Goal: Task Accomplishment & Management: Use online tool/utility

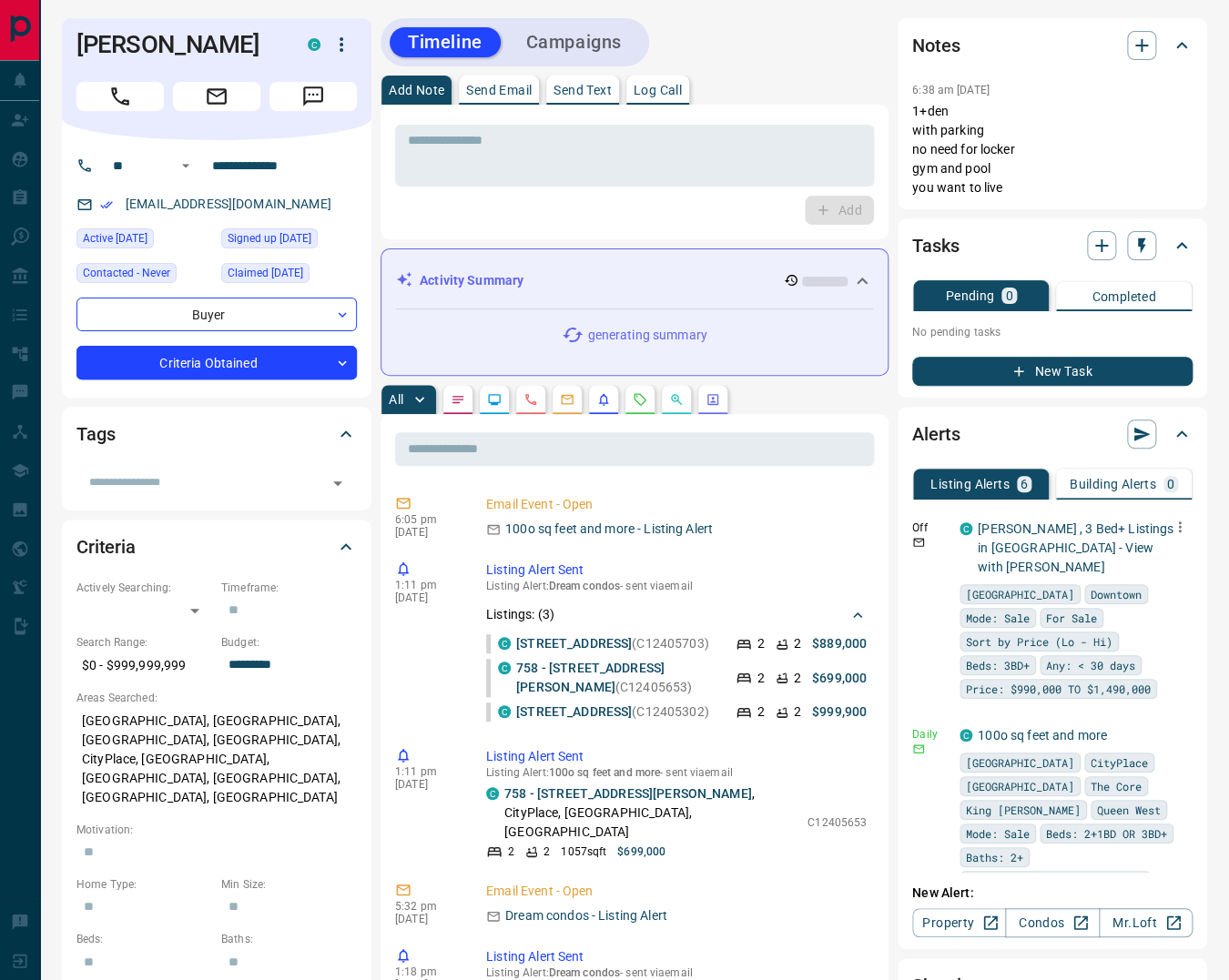
click at [1172, 519] on icon "button" at bounding box center [1179, 526] width 16 height 16
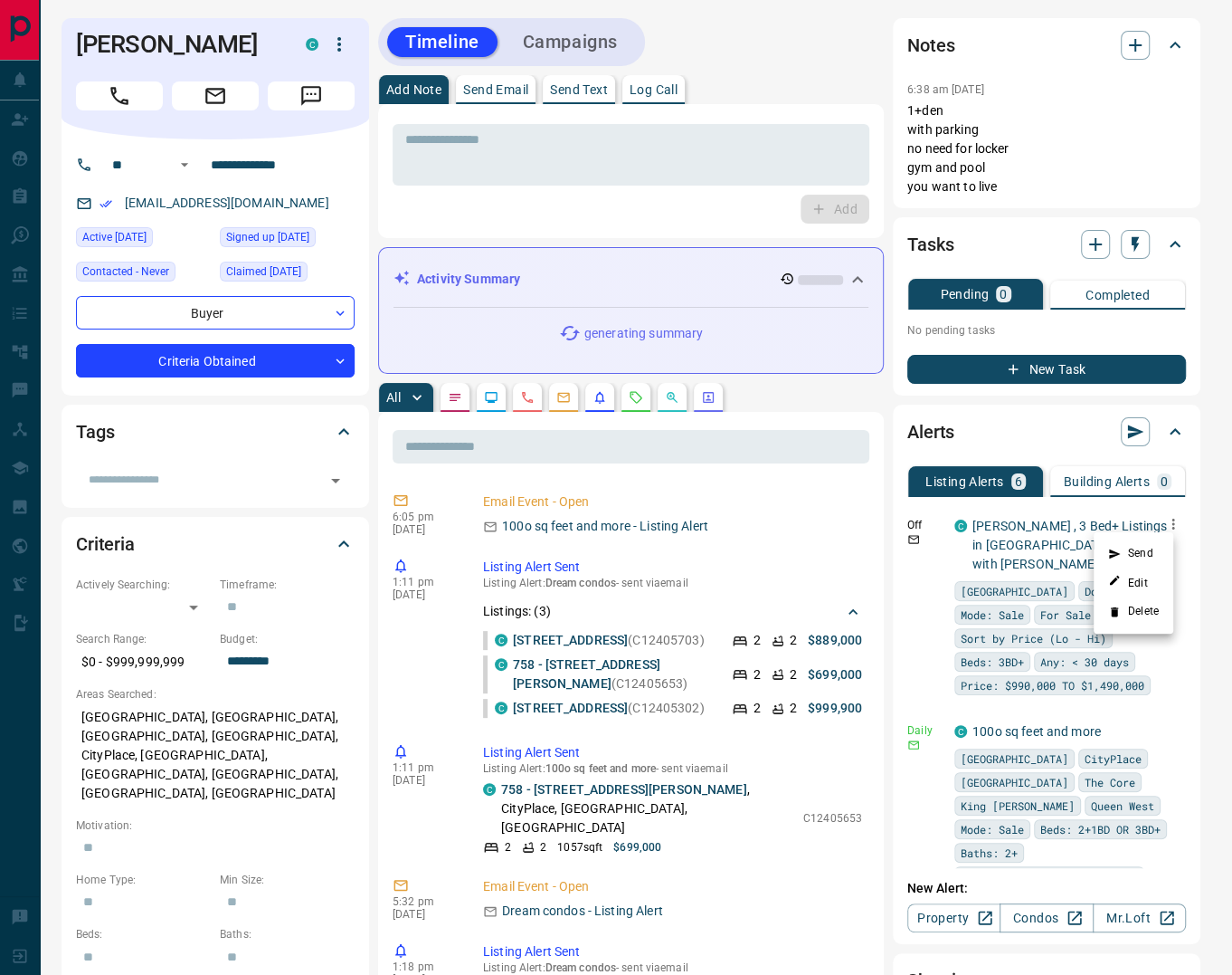
click at [1133, 617] on li "Delete" at bounding box center [1134, 612] width 80 height 29
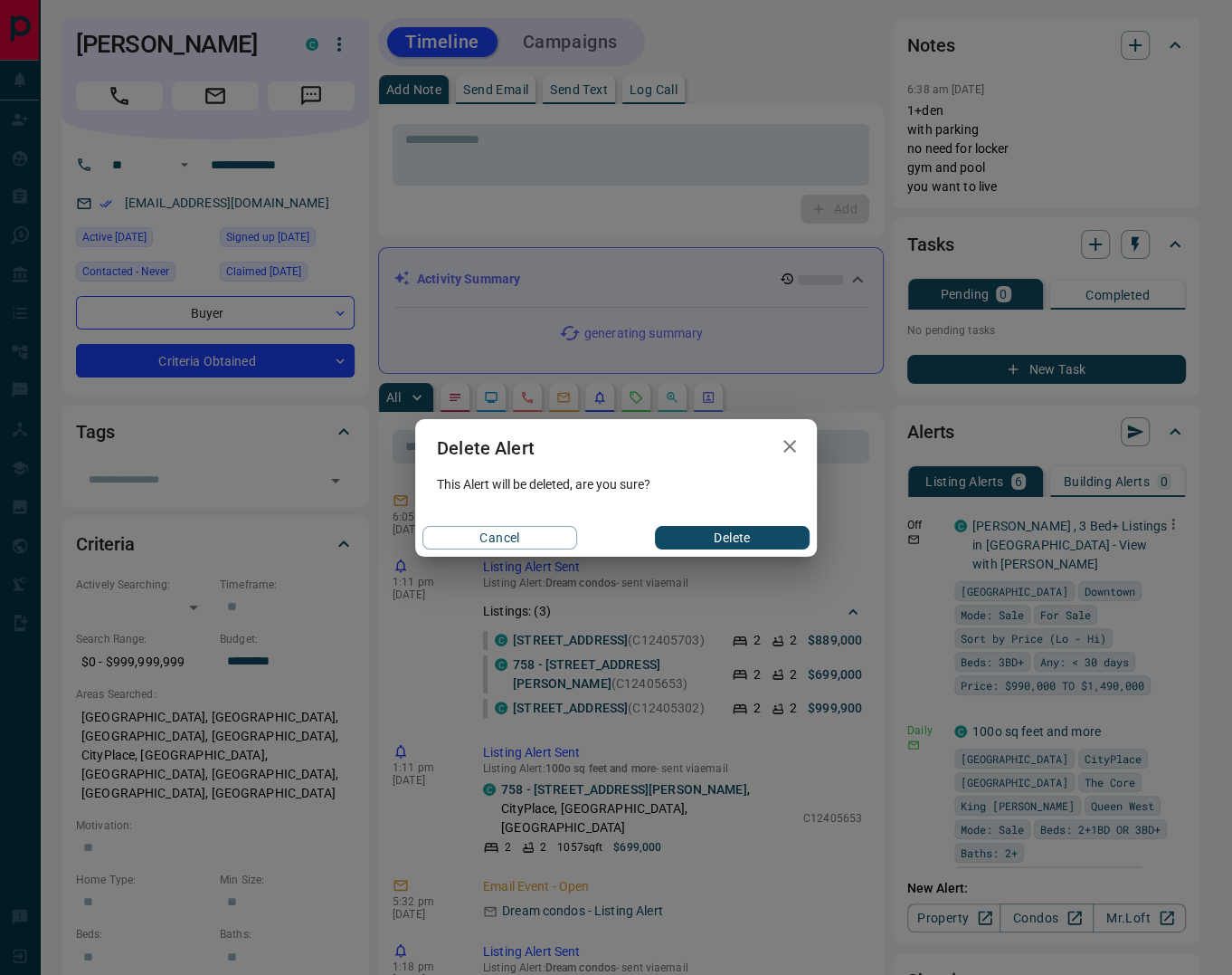
drag, startPoint x: 706, startPoint y: 537, endPoint x: 715, endPoint y: 533, distance: 9.8
click at [708, 537] on button "Delete" at bounding box center [732, 538] width 154 height 23
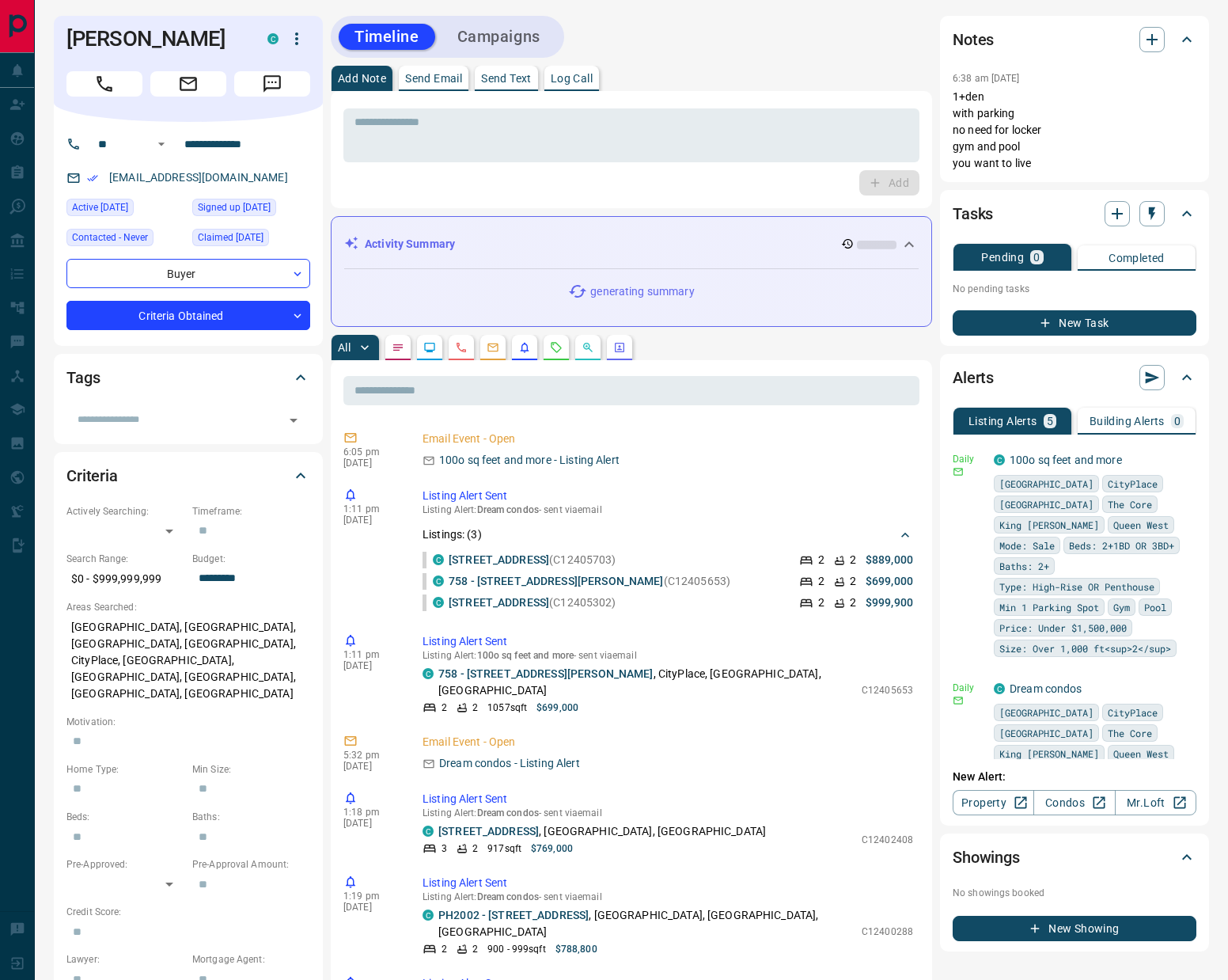
click at [562, 341] on button "button" at bounding box center [556, 347] width 25 height 25
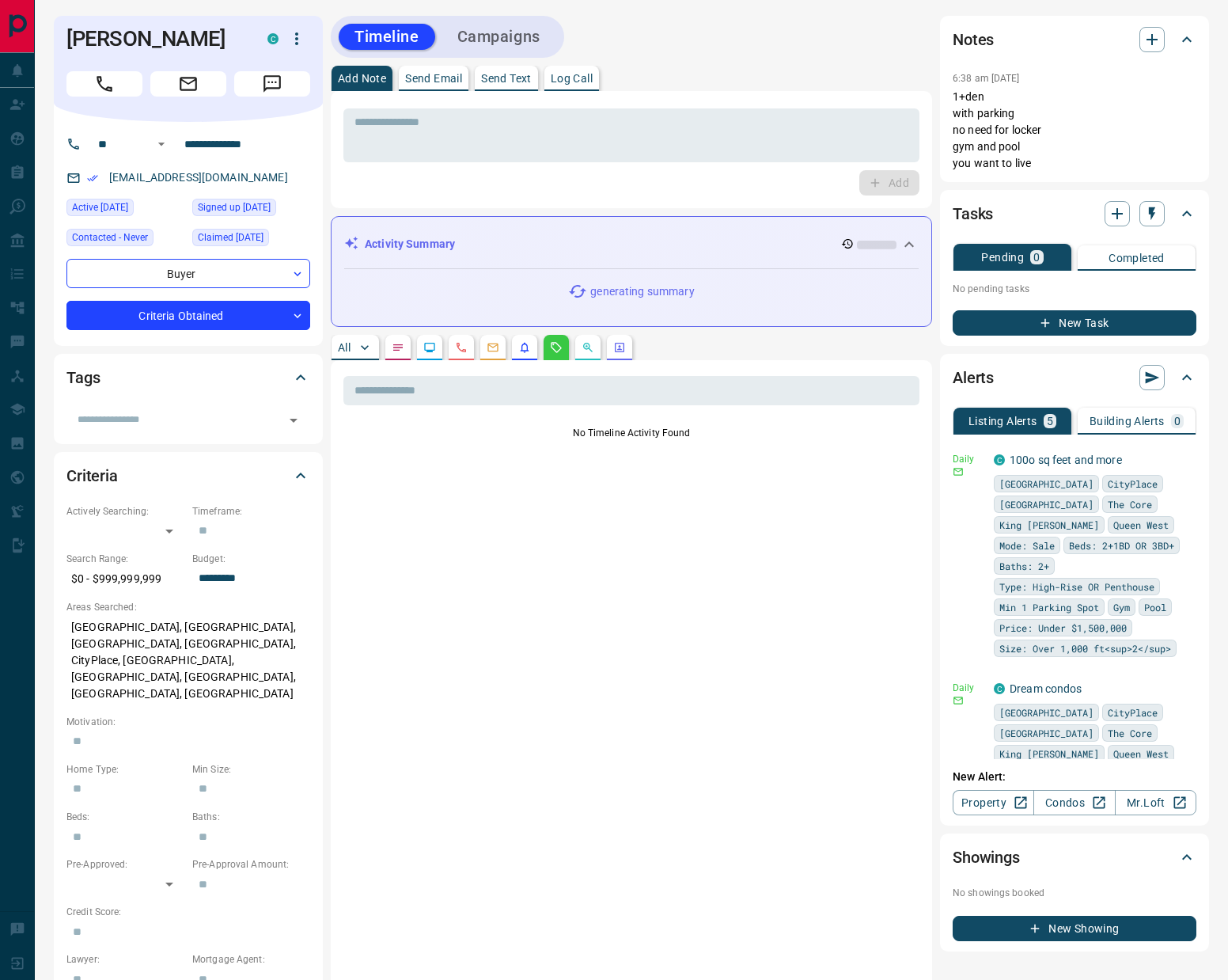
click at [428, 343] on icon "Lead Browsing Activity" at bounding box center [430, 348] width 11 height 10
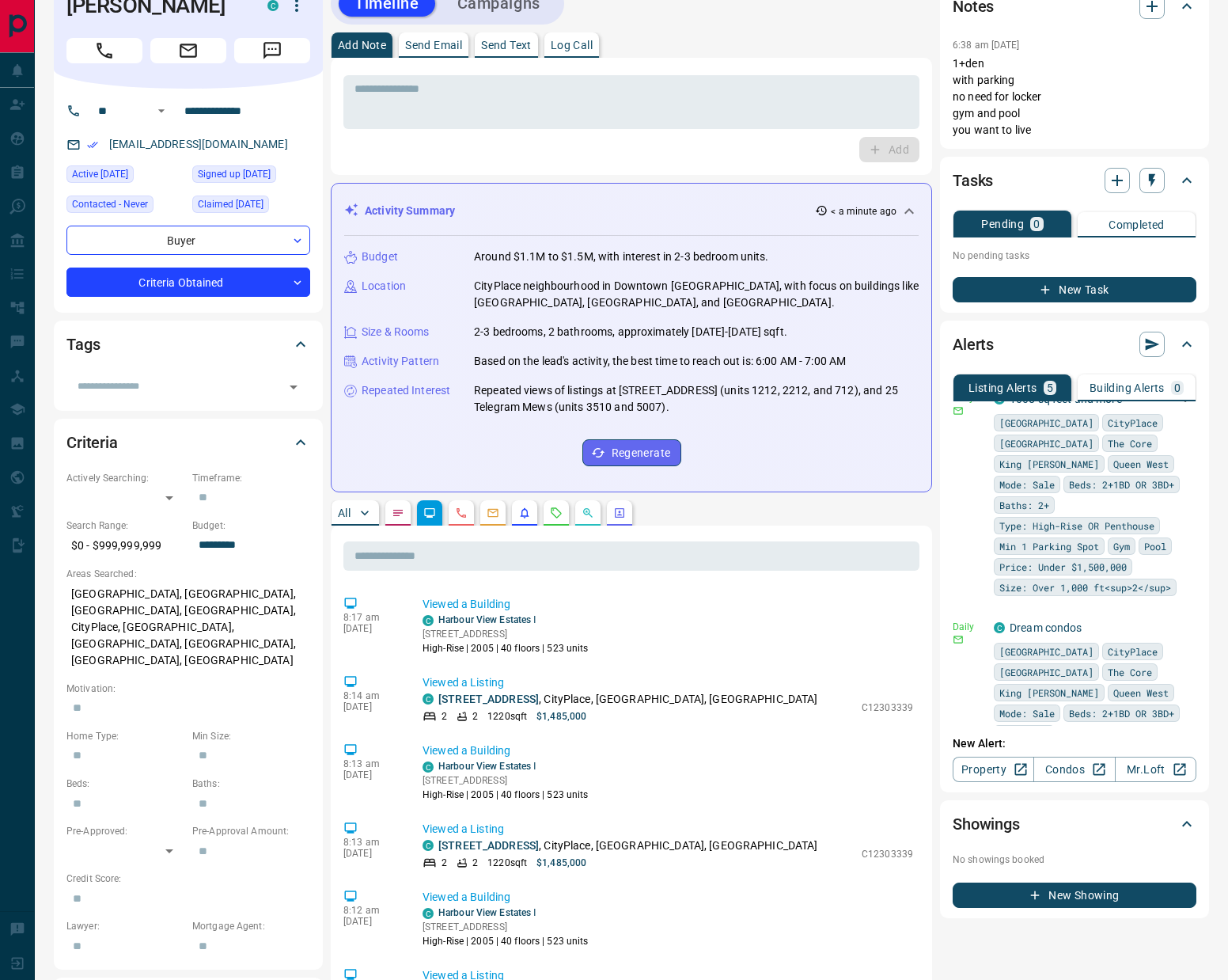
scroll to position [271, 0]
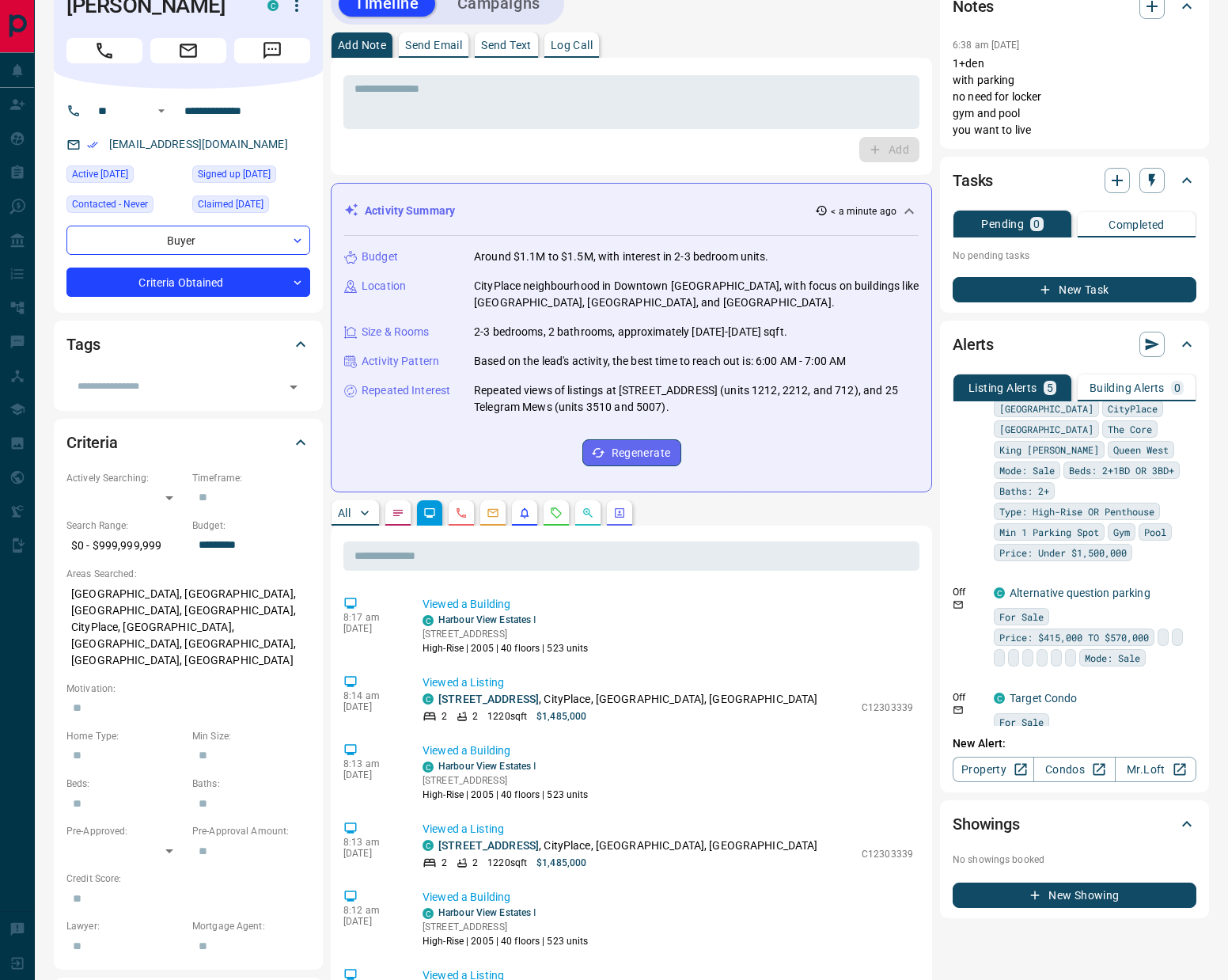
click at [579, 44] on p "Log Call" at bounding box center [571, 45] width 42 height 11
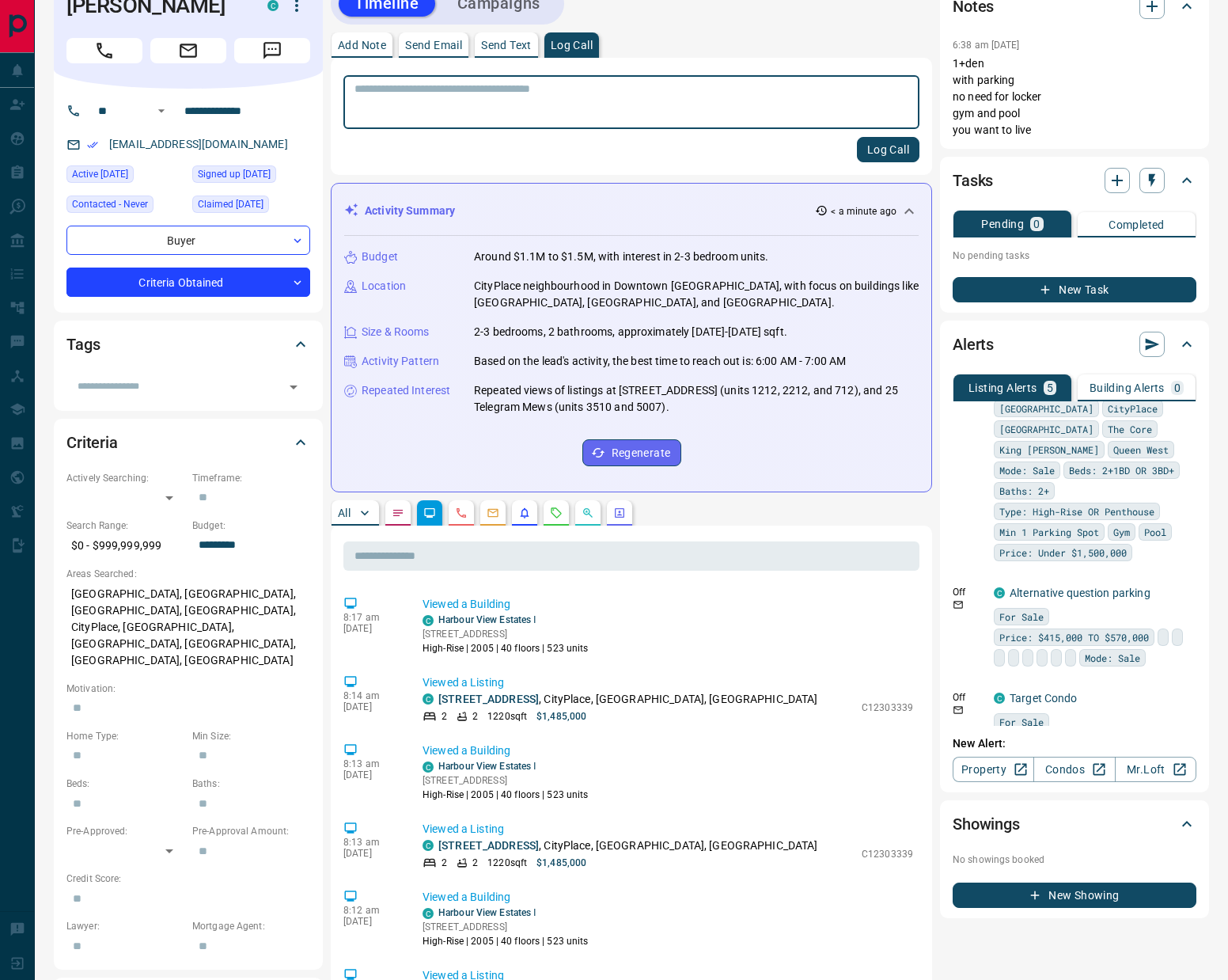
click at [892, 155] on button "Log Call" at bounding box center [888, 149] width 62 height 25
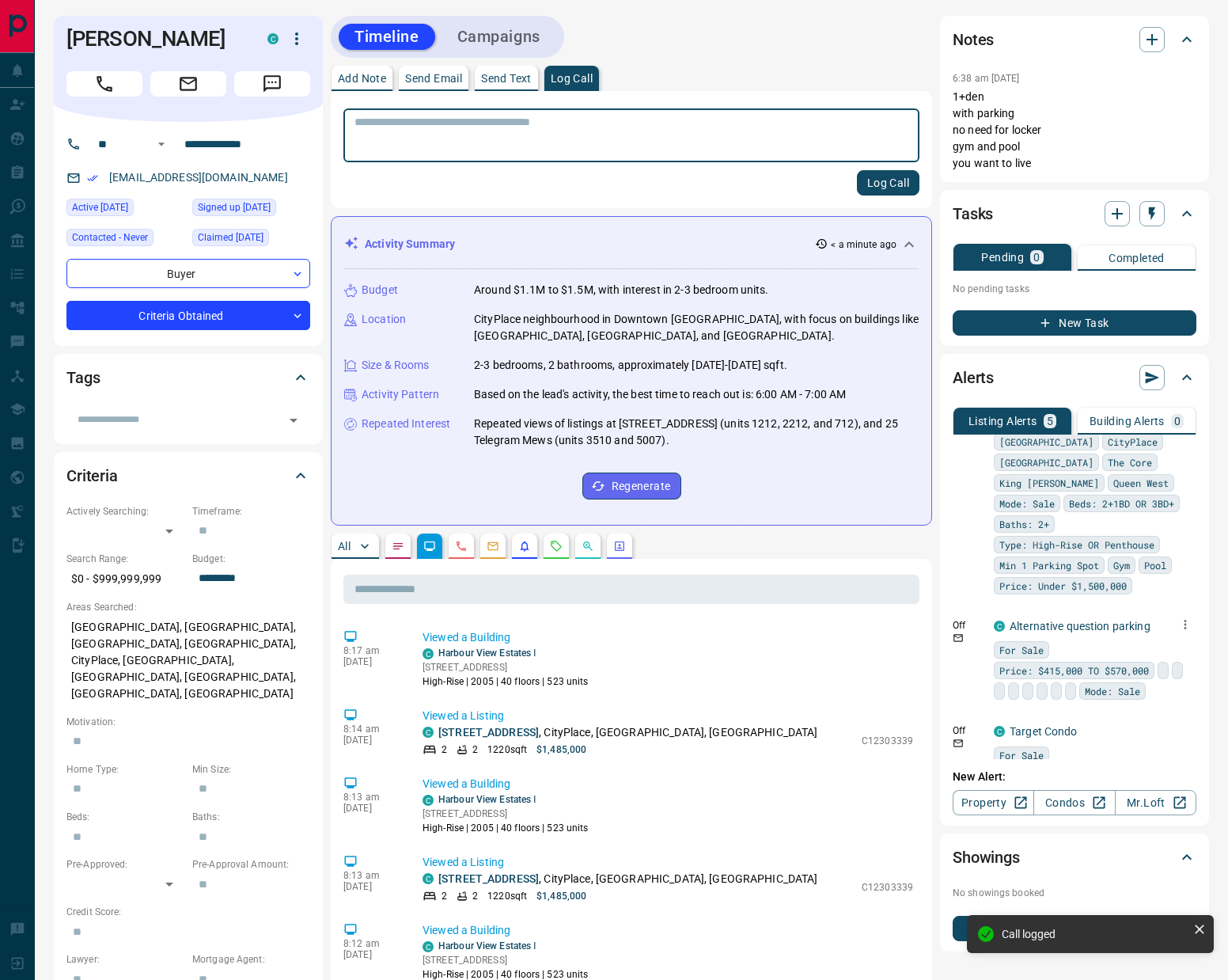
scroll to position [316, 0]
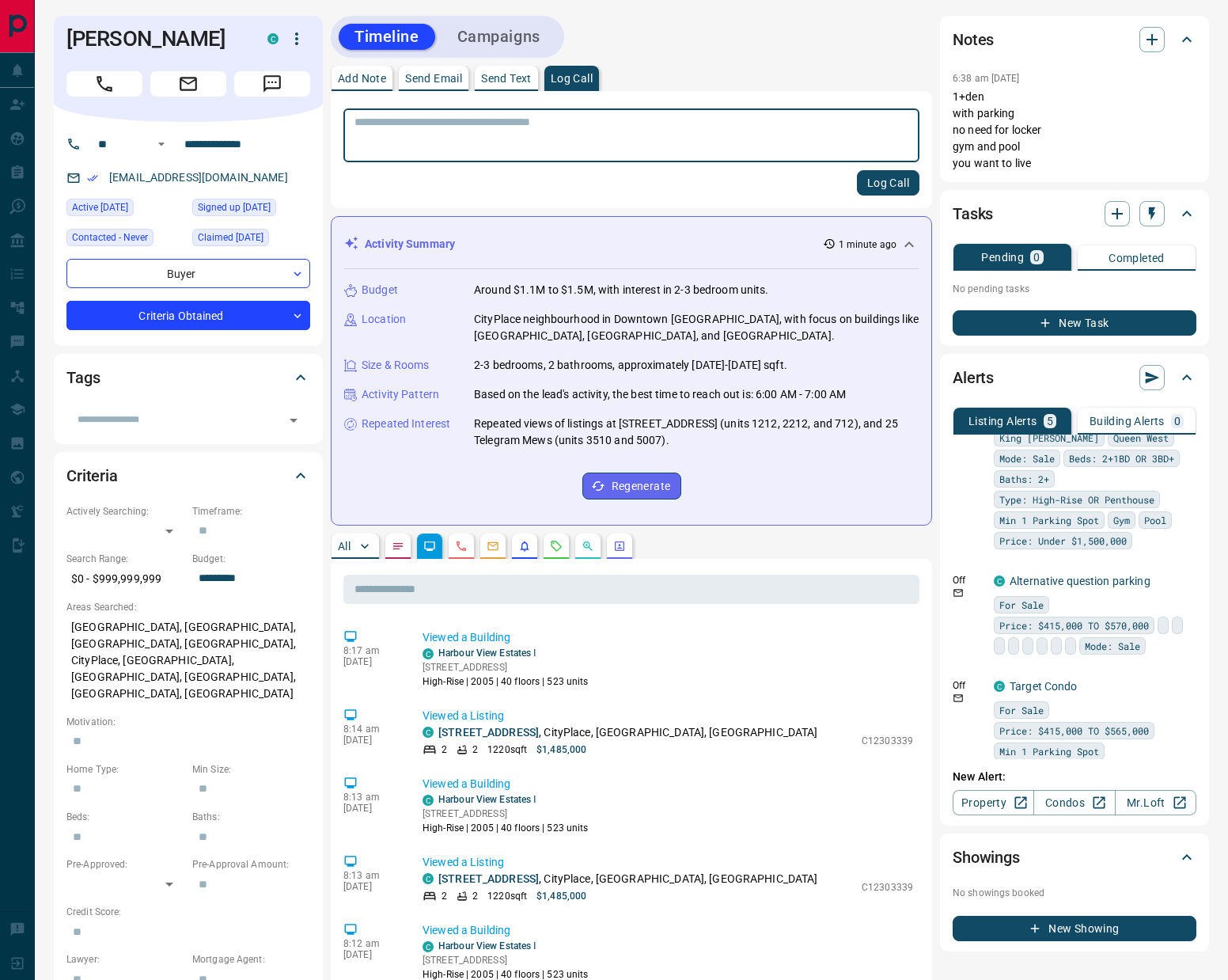
click at [903, 174] on button "Log Call" at bounding box center [888, 183] width 62 height 25
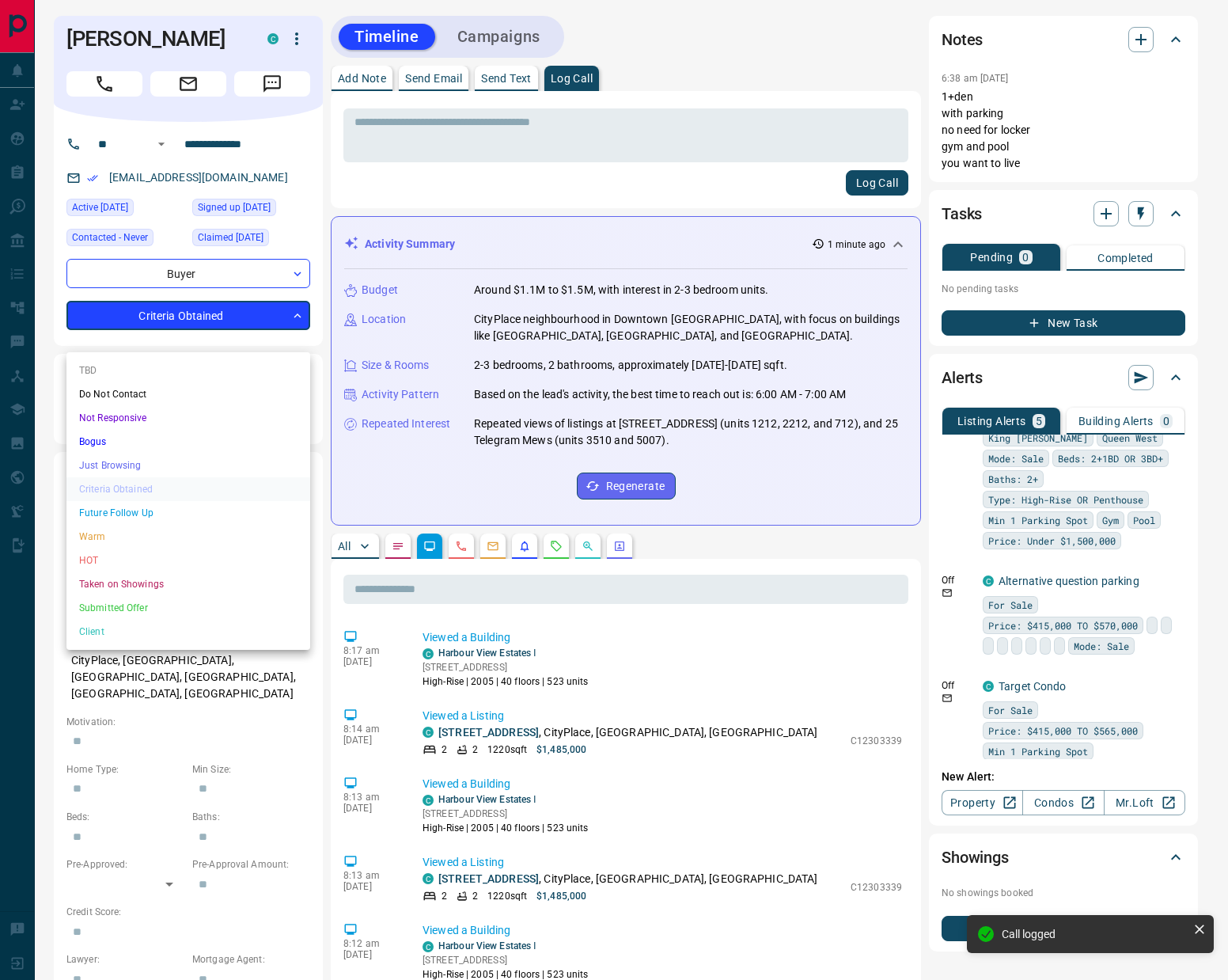
click at [245, 332] on body "**********" at bounding box center [614, 961] width 1228 height 1922
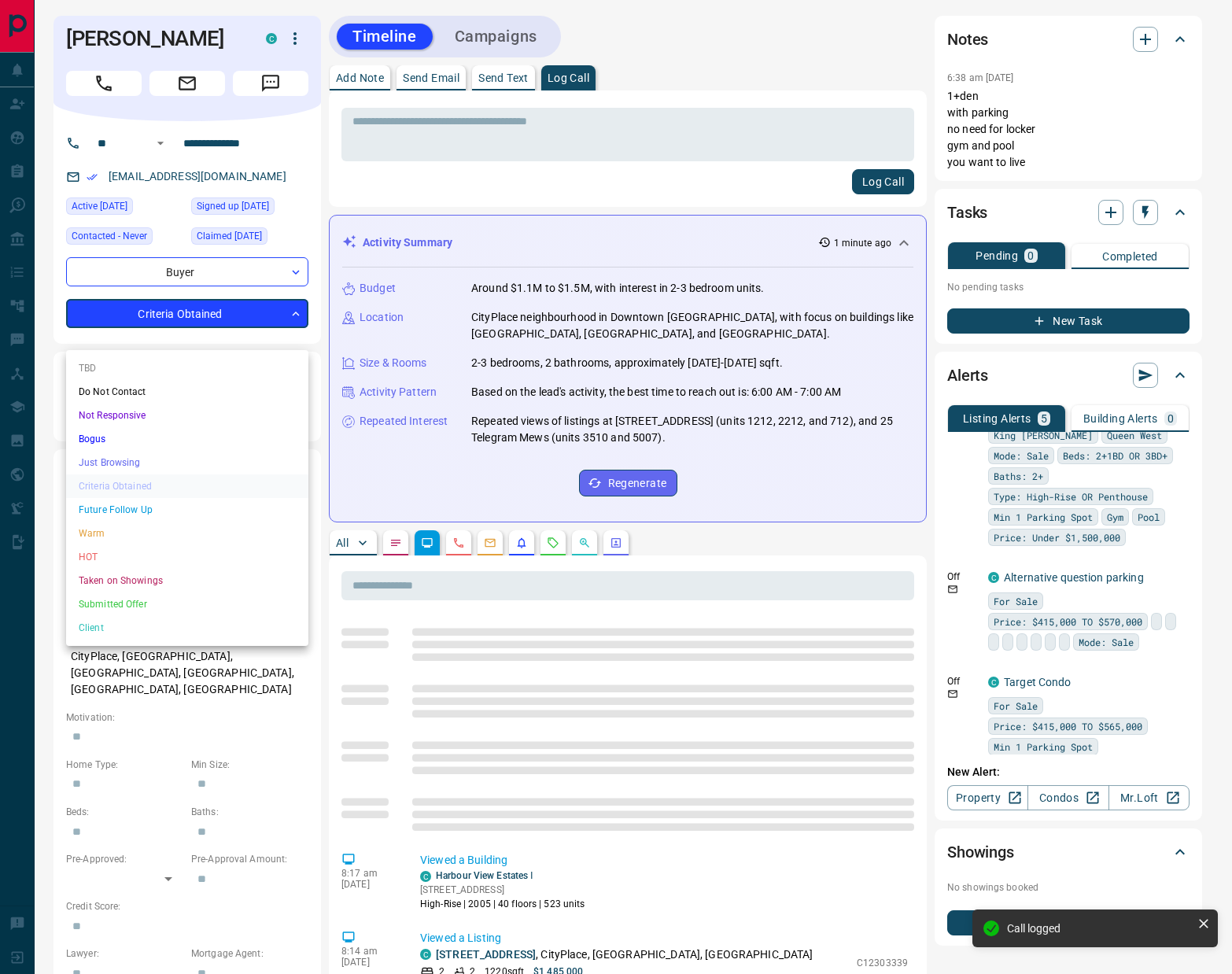
drag, startPoint x: 111, startPoint y: 556, endPoint x: 129, endPoint y: 548, distance: 19.7
click at [109, 557] on li "HOT" at bounding box center [187, 557] width 242 height 24
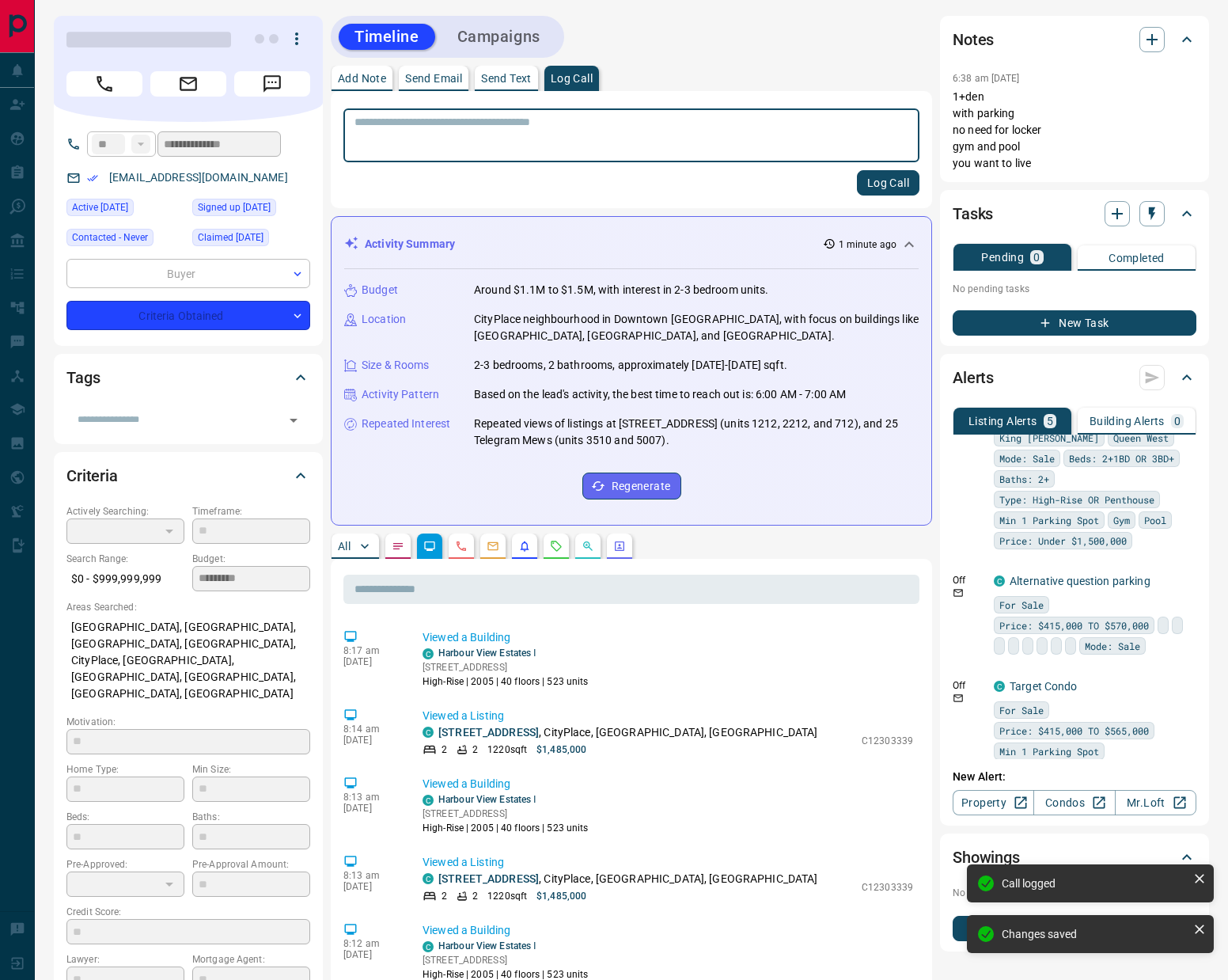
type input "*"
